Goal: Task Accomplishment & Management: Use online tool/utility

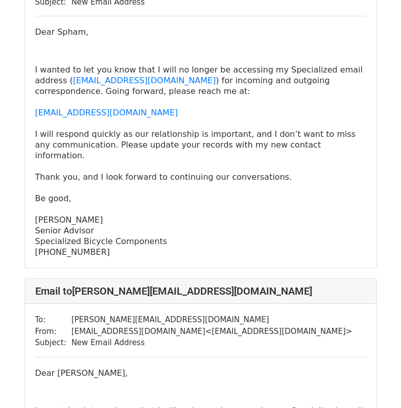
scroll to position [3613, 0]
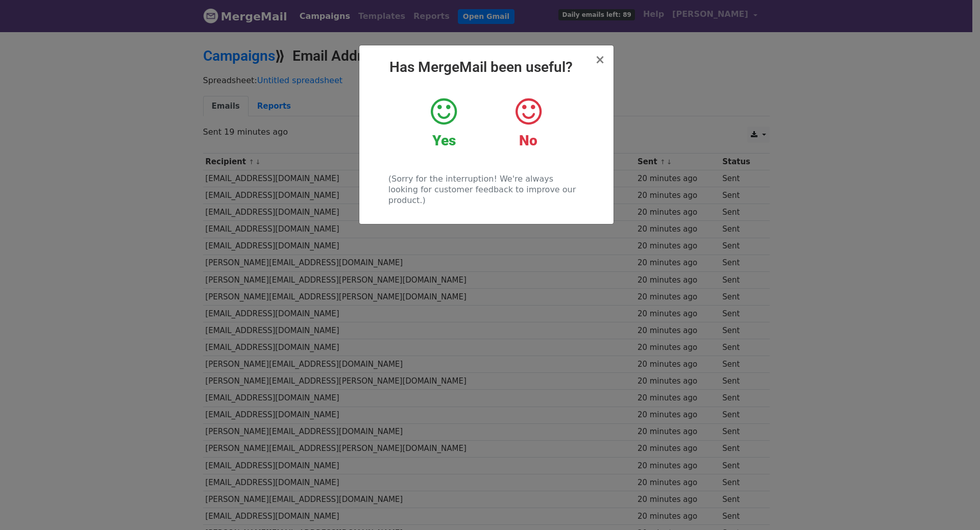
click at [443, 108] on icon at bounding box center [444, 111] width 26 height 31
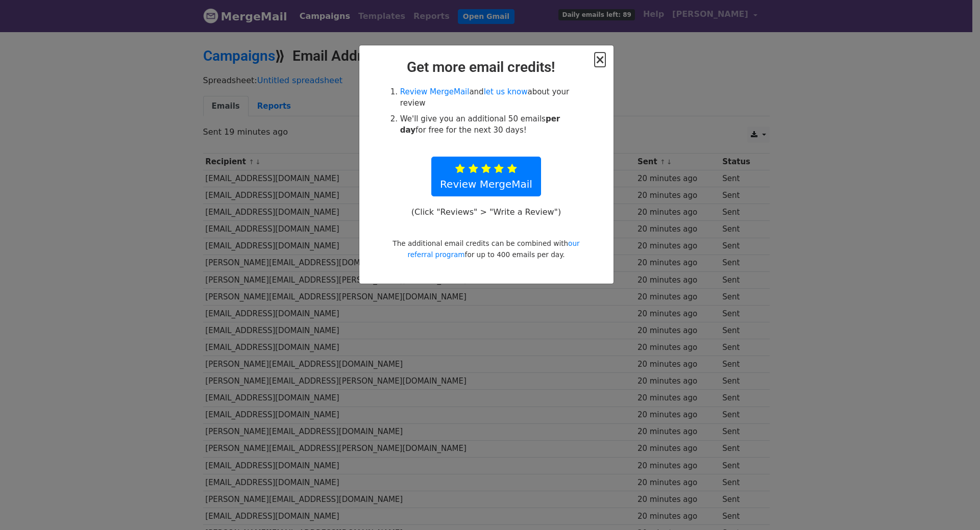
click at [604, 57] on span "×" at bounding box center [599, 60] width 10 height 14
